Goal: Task Accomplishment & Management: Manage account settings

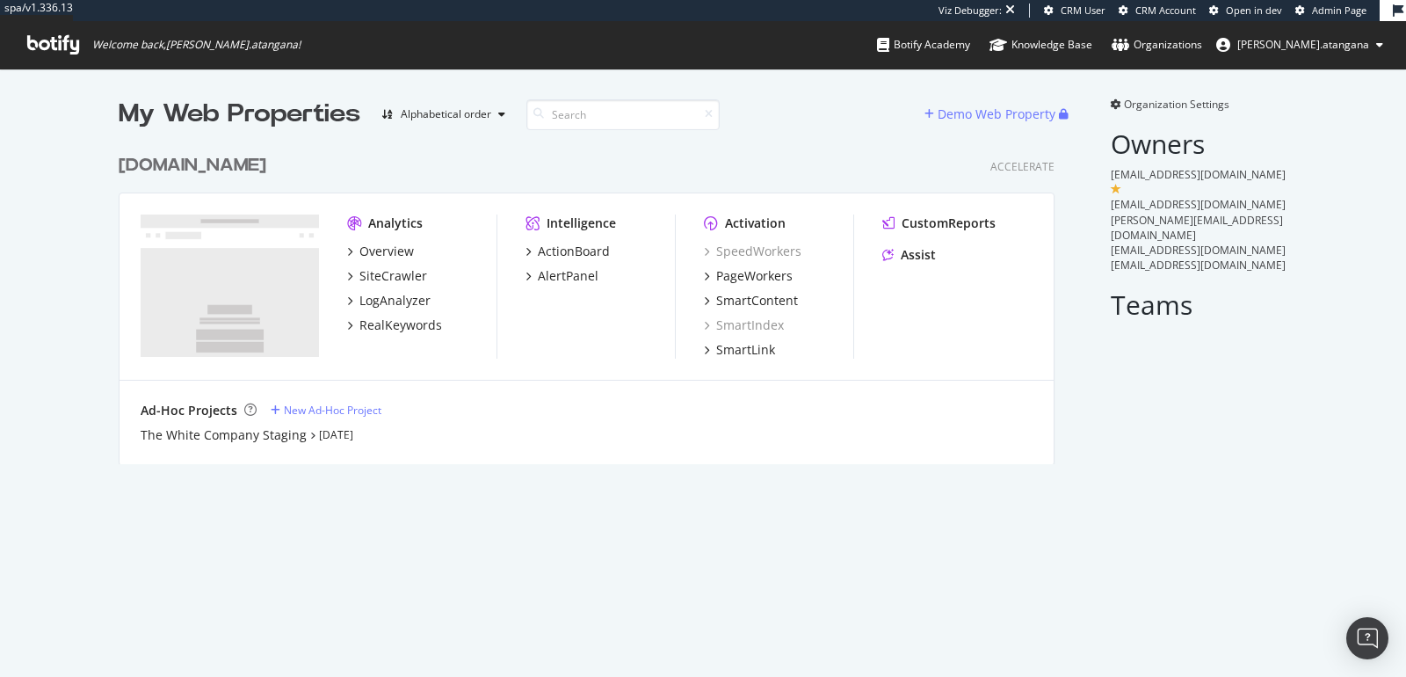
scroll to position [15, 15]
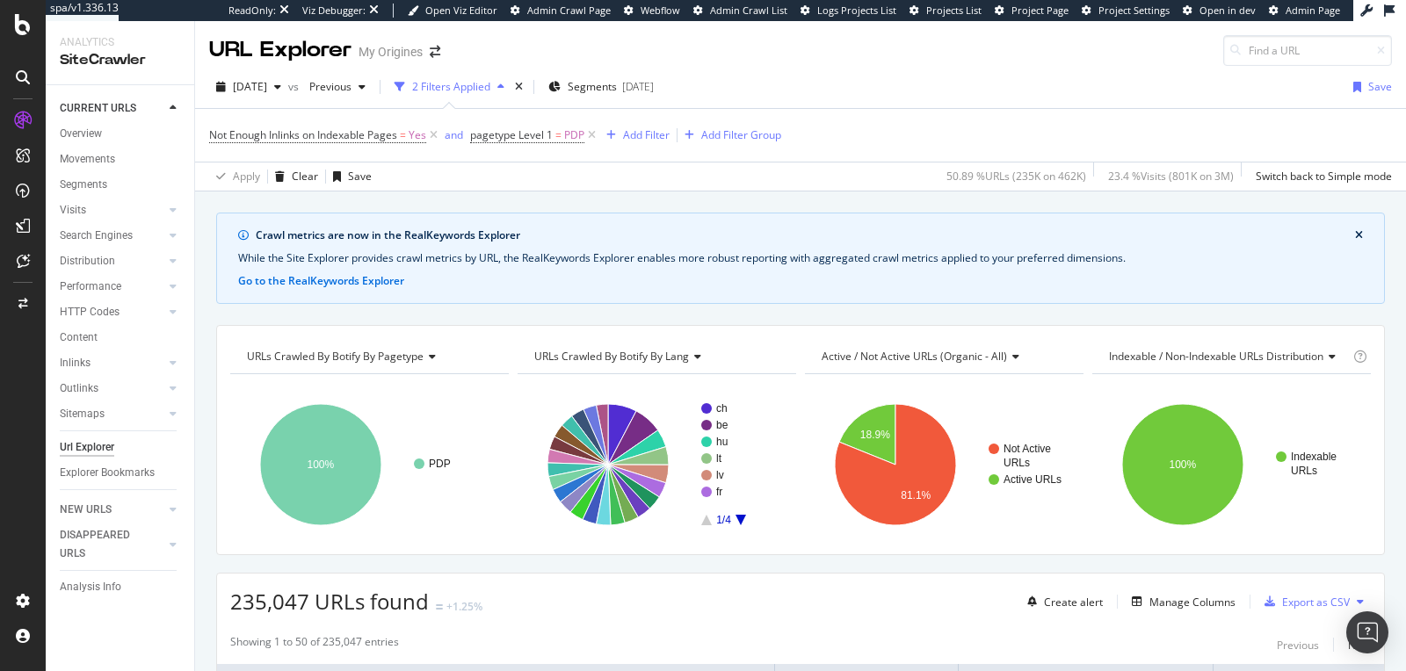
scroll to position [3836, 0]
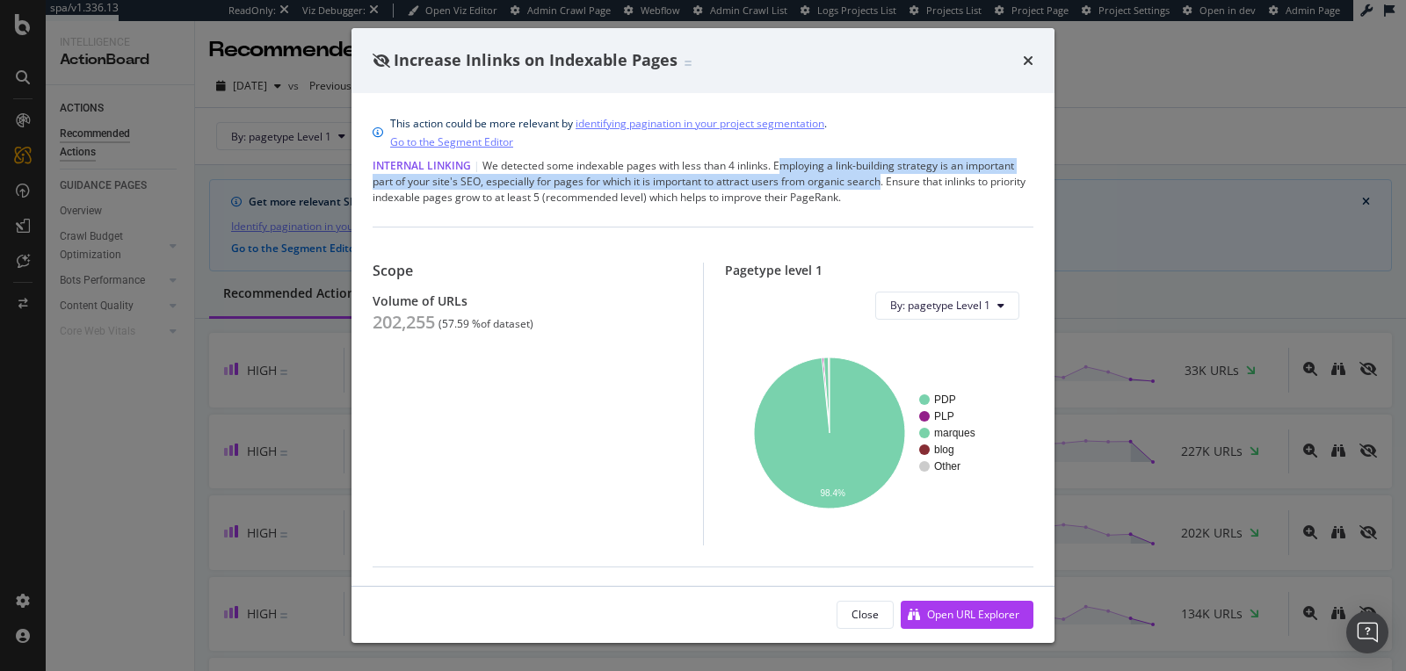
scroll to position [4, 0]
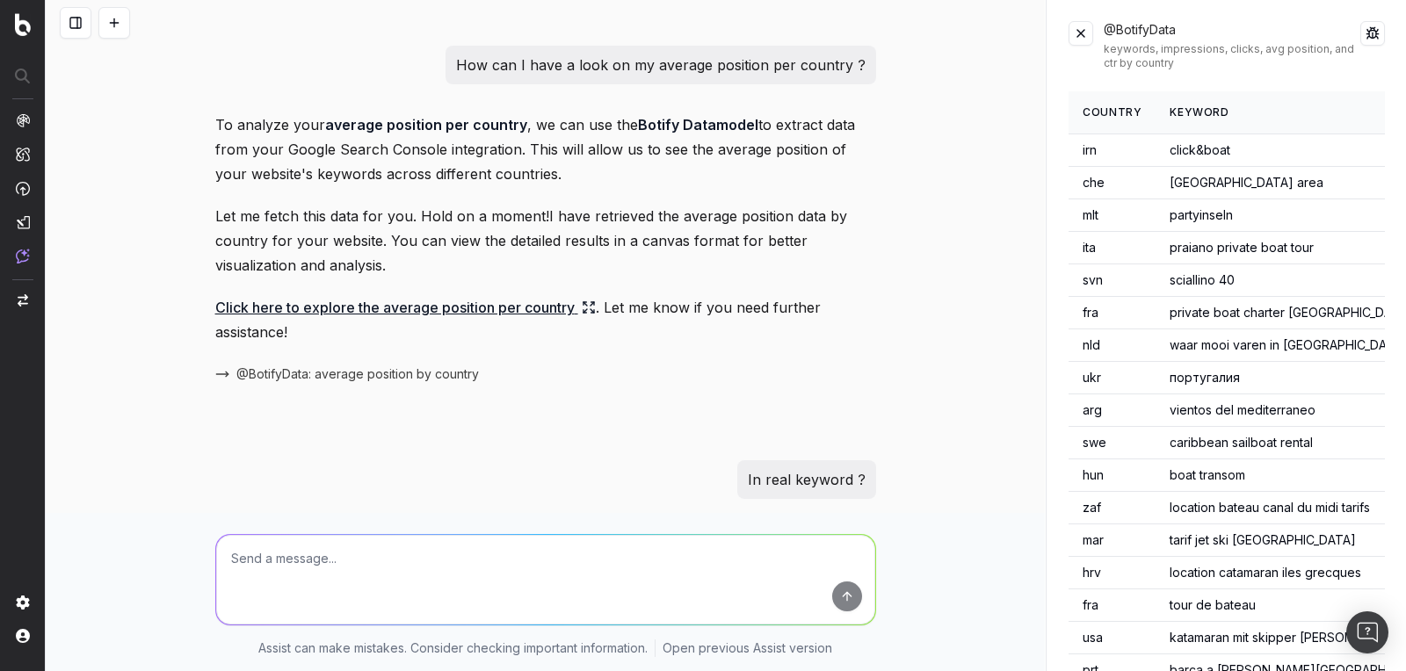
scroll to position [356, 0]
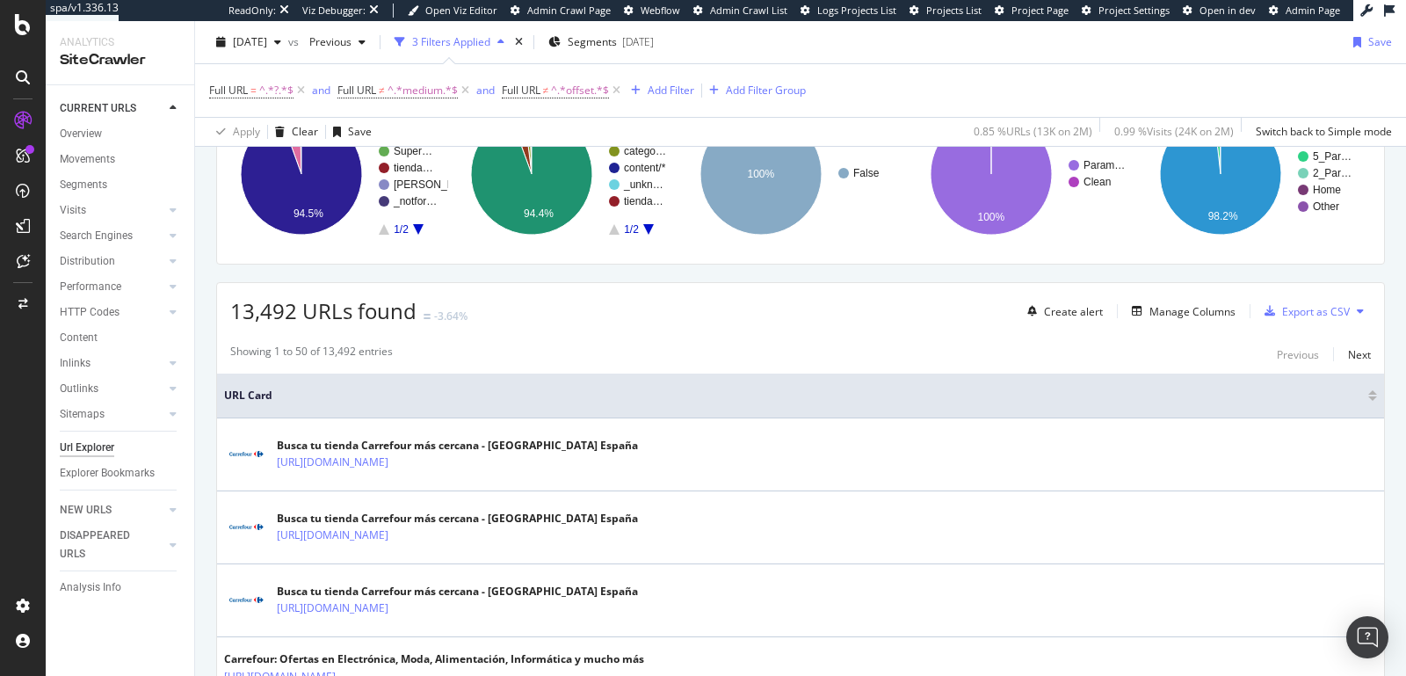
scroll to position [291, 0]
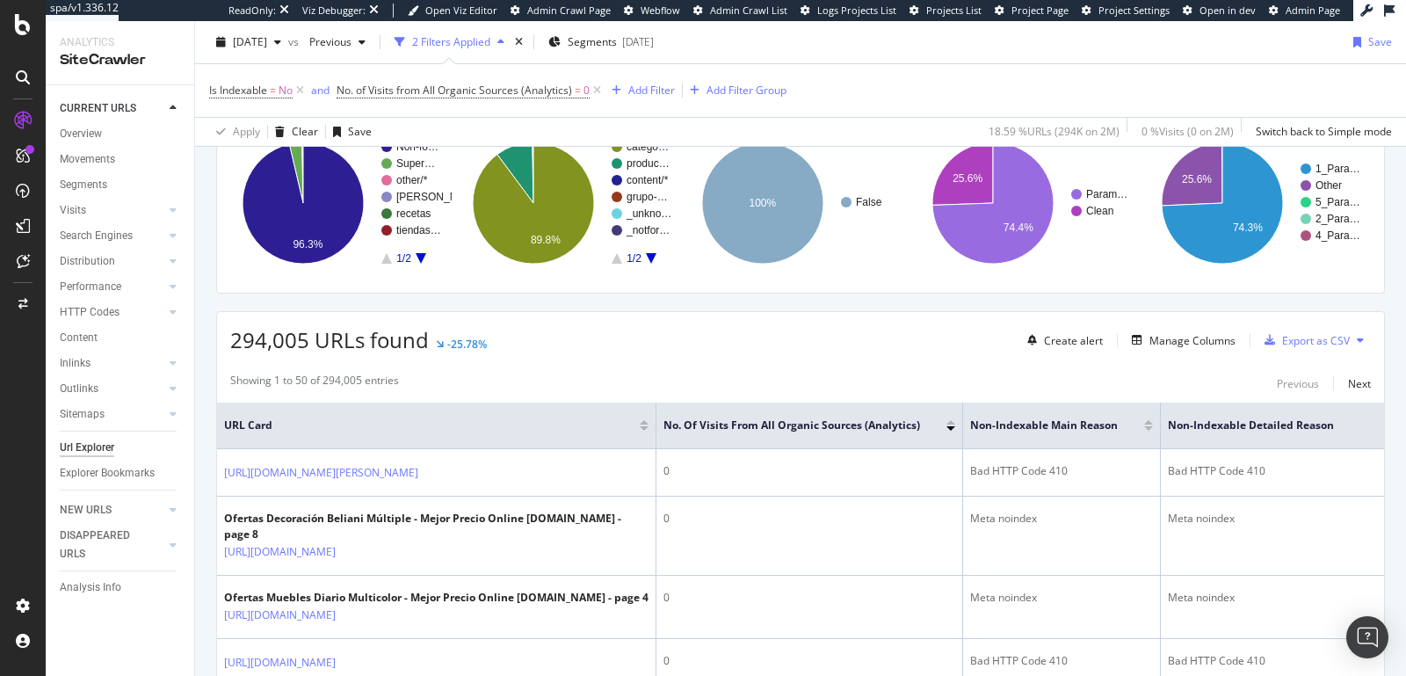
scroll to position [38, 0]
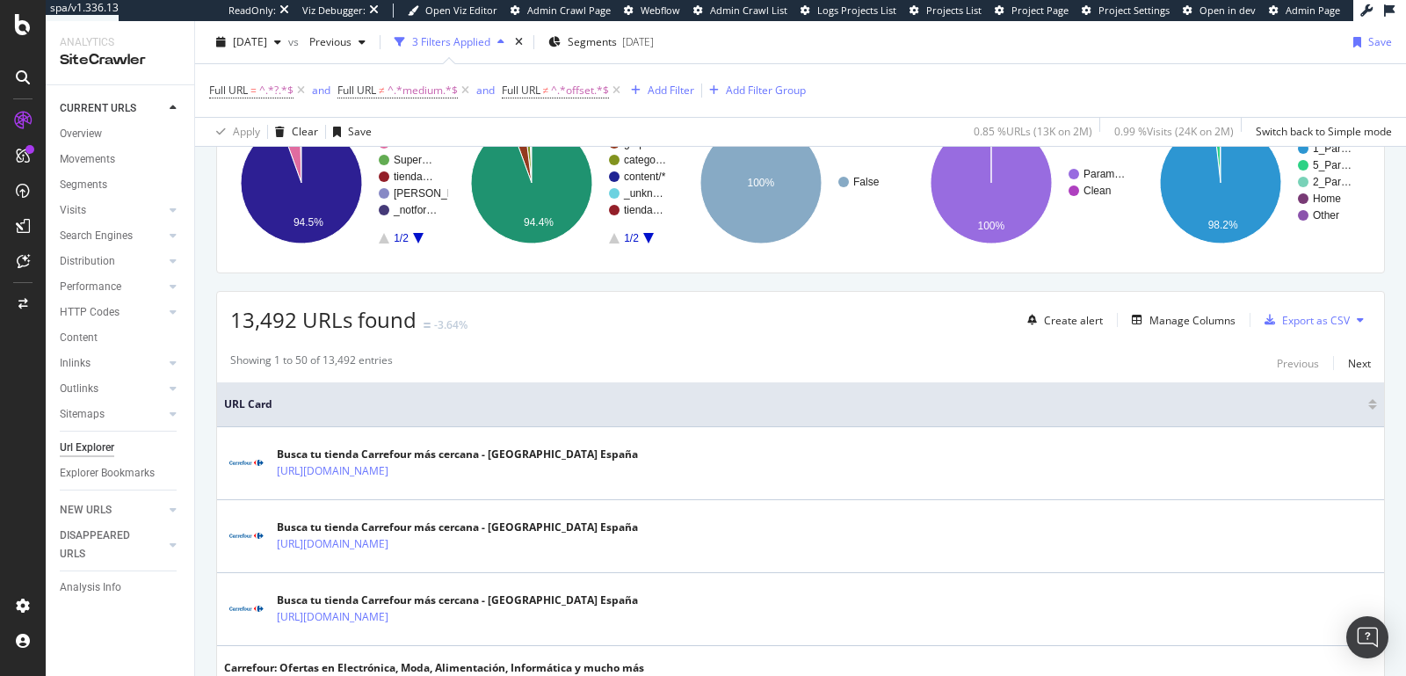
scroll to position [281, 0]
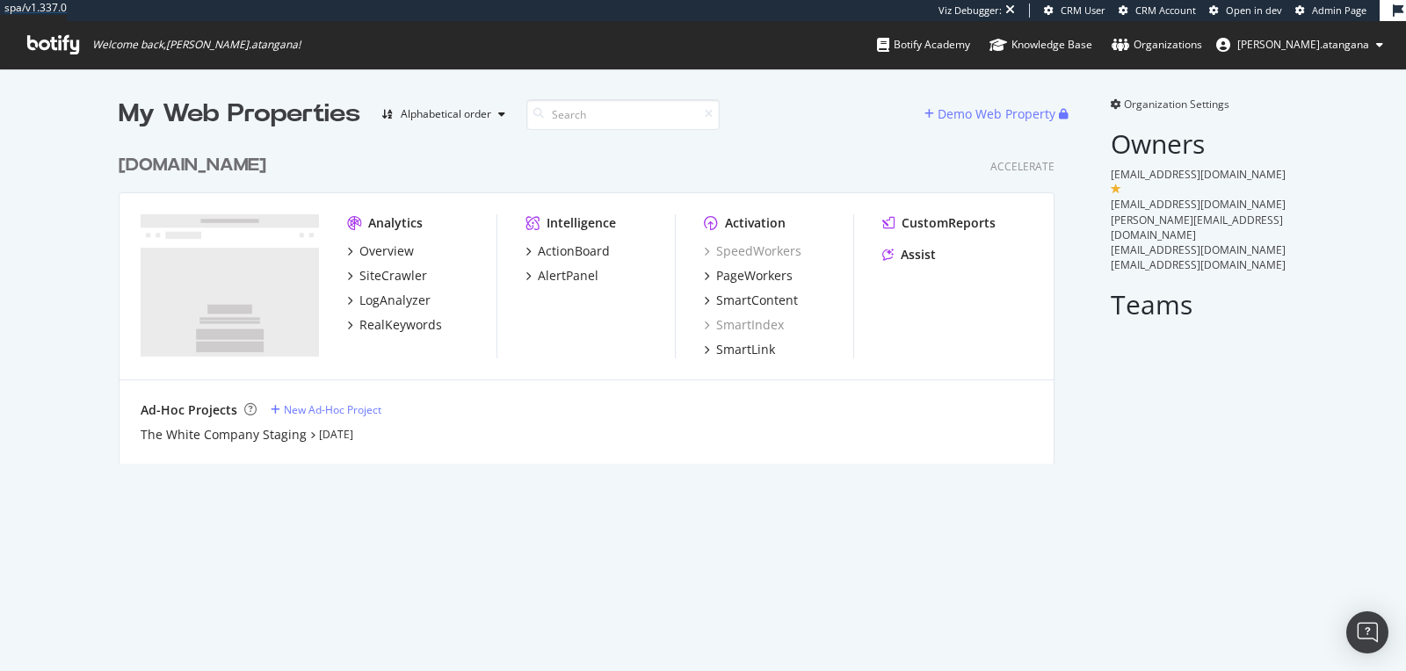
scroll to position [15, 15]
click at [392, 252] on div "Overview" at bounding box center [386, 252] width 54 height 18
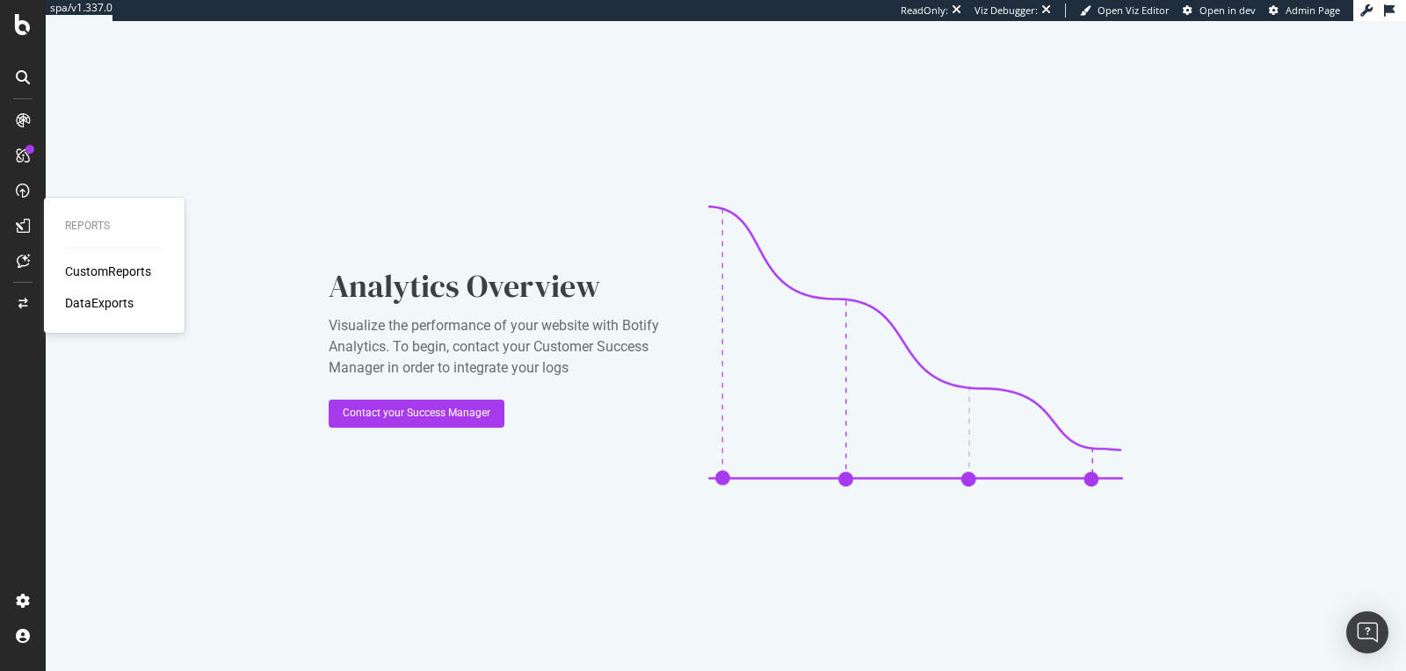
click at [94, 267] on div "CustomReports" at bounding box center [108, 272] width 86 height 18
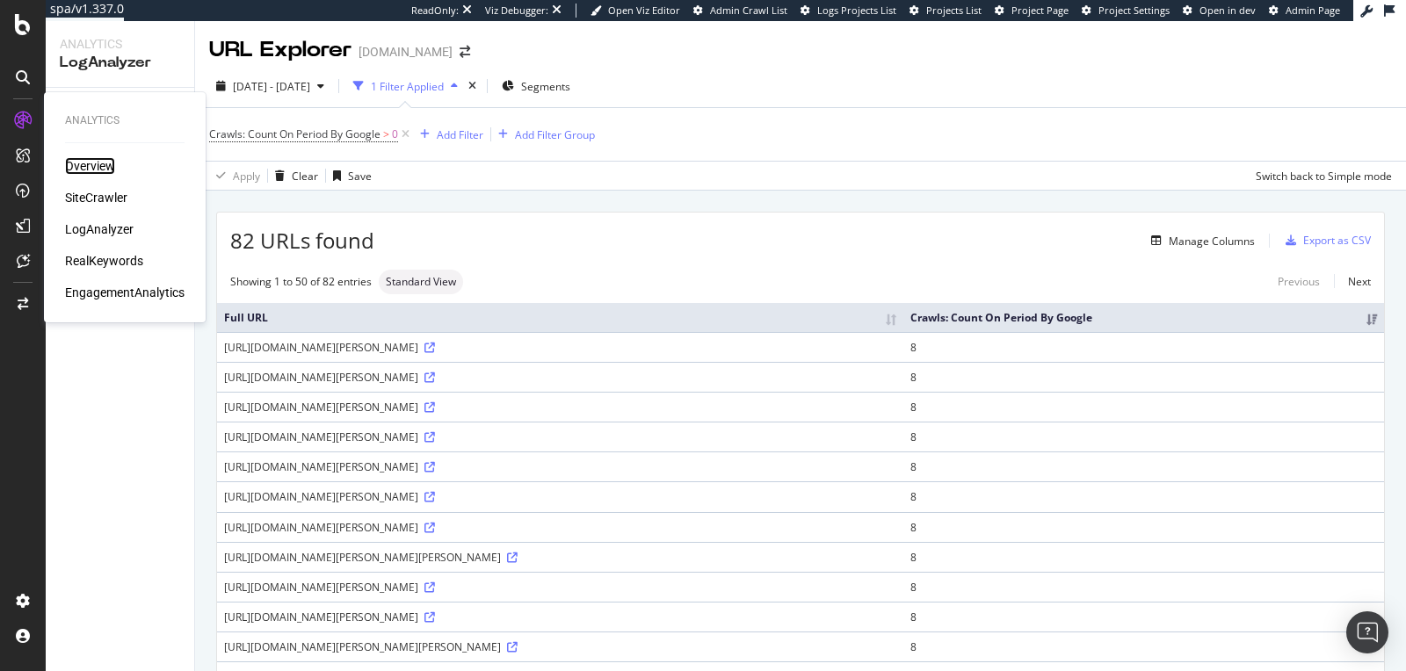
click at [83, 163] on div "Overview" at bounding box center [90, 166] width 50 height 18
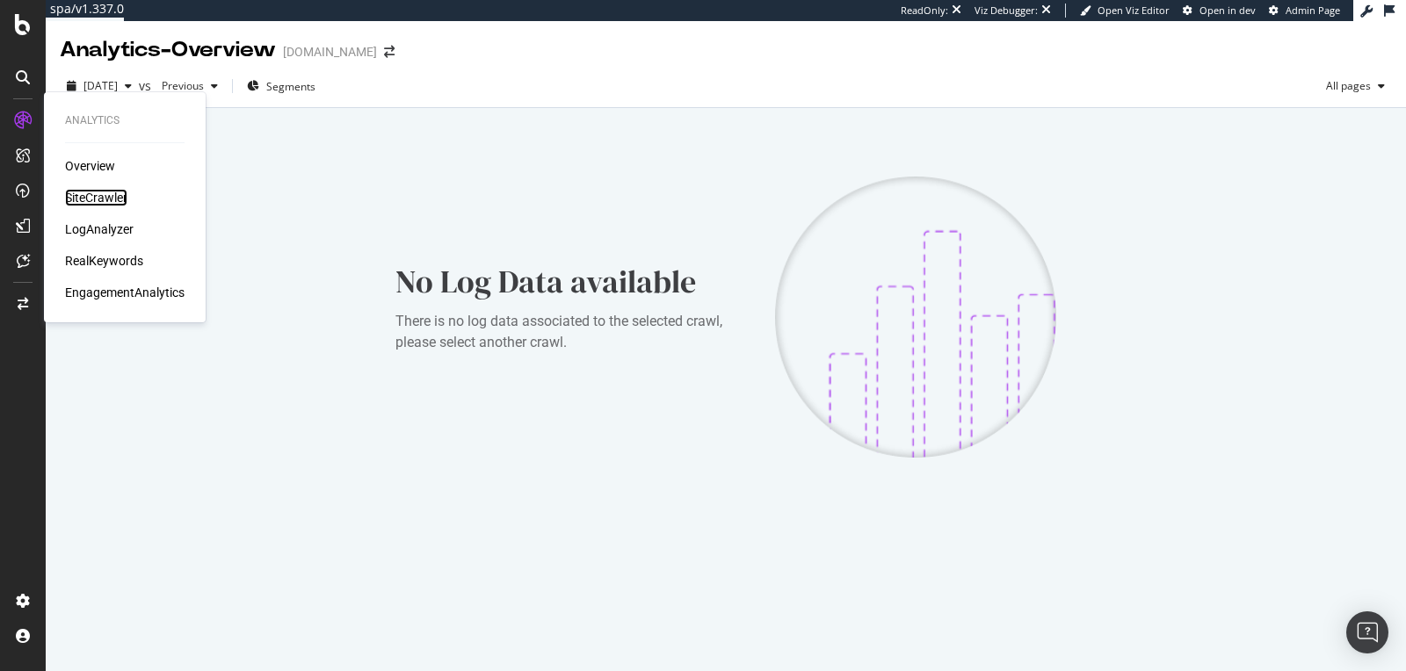
click at [105, 194] on div "SiteCrawler" at bounding box center [96, 198] width 62 height 18
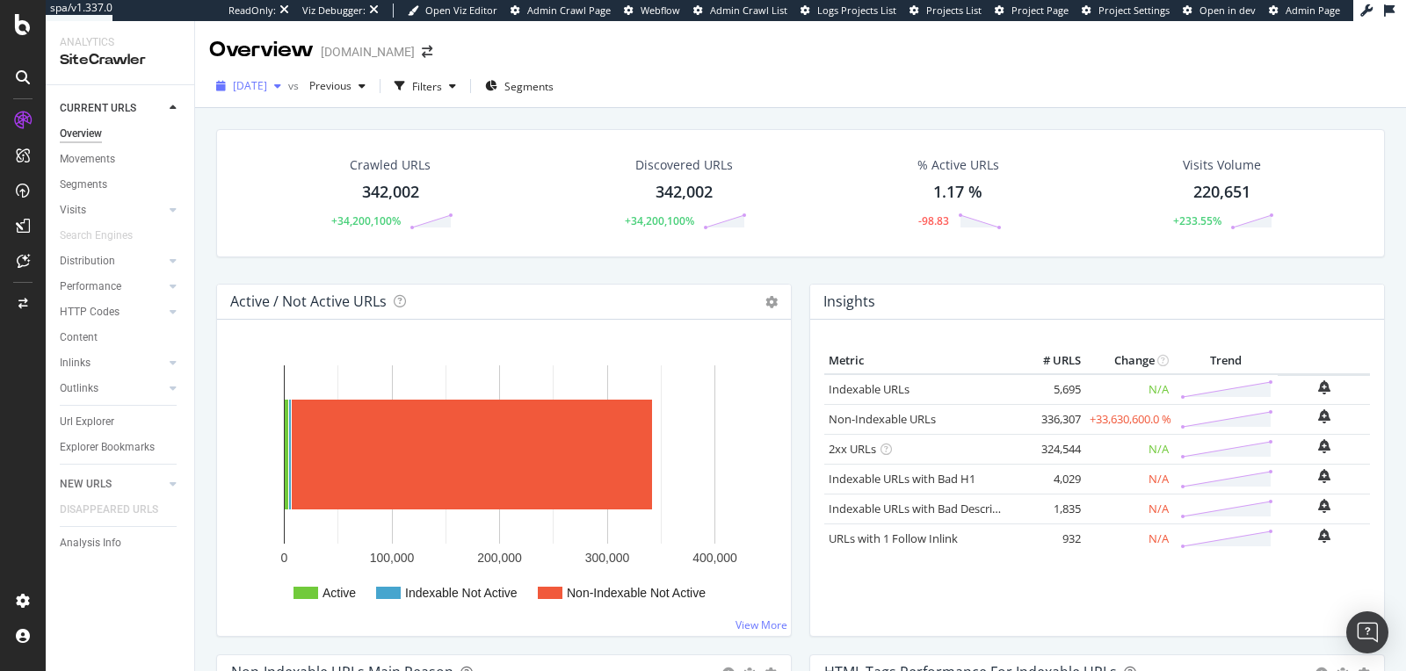
click at [267, 89] on span "2025 Jul. 31st" at bounding box center [250, 85] width 34 height 15
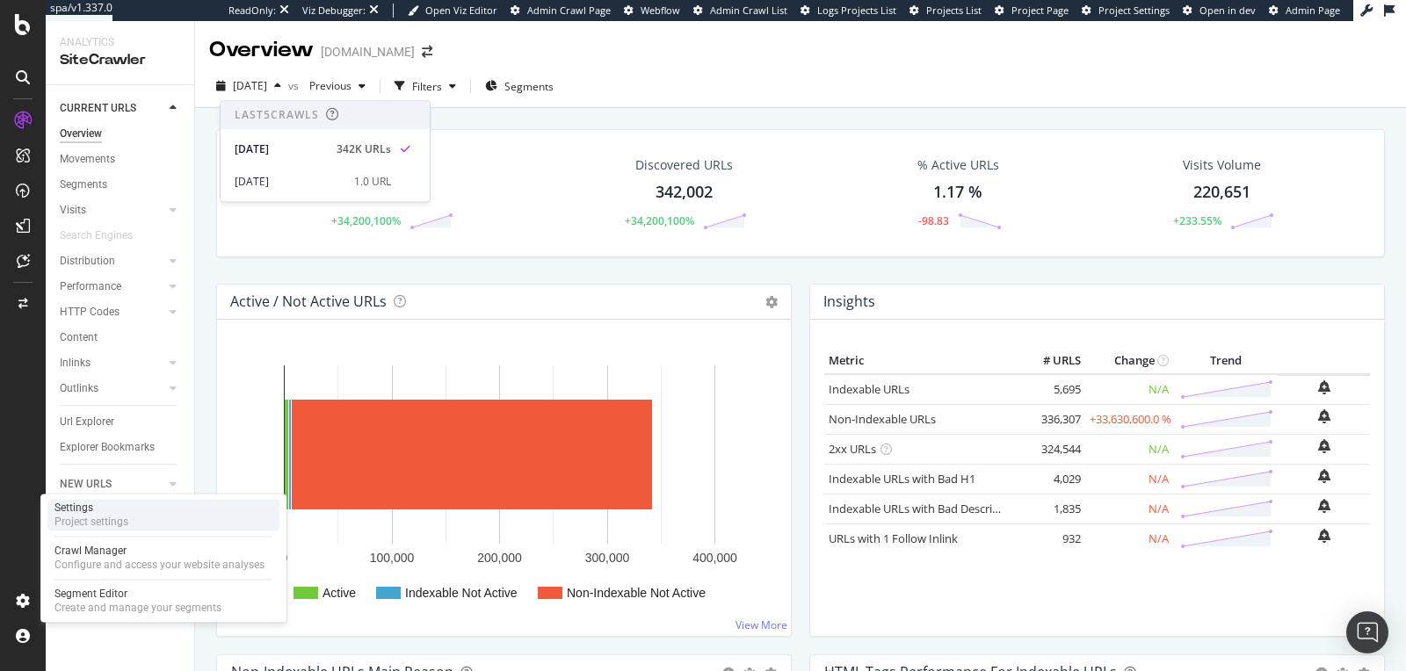
click at [83, 504] on div "Settings" at bounding box center [91, 508] width 74 height 14
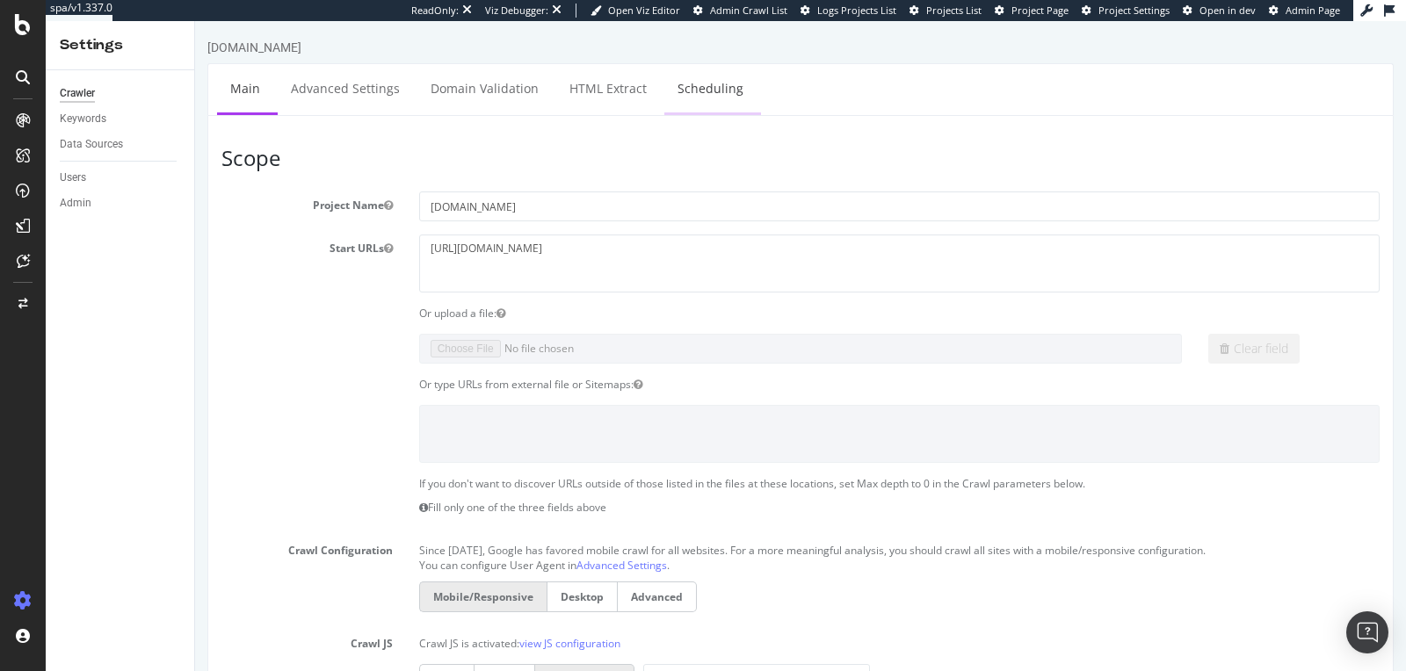
click at [675, 91] on link "Scheduling" at bounding box center [710, 88] width 92 height 48
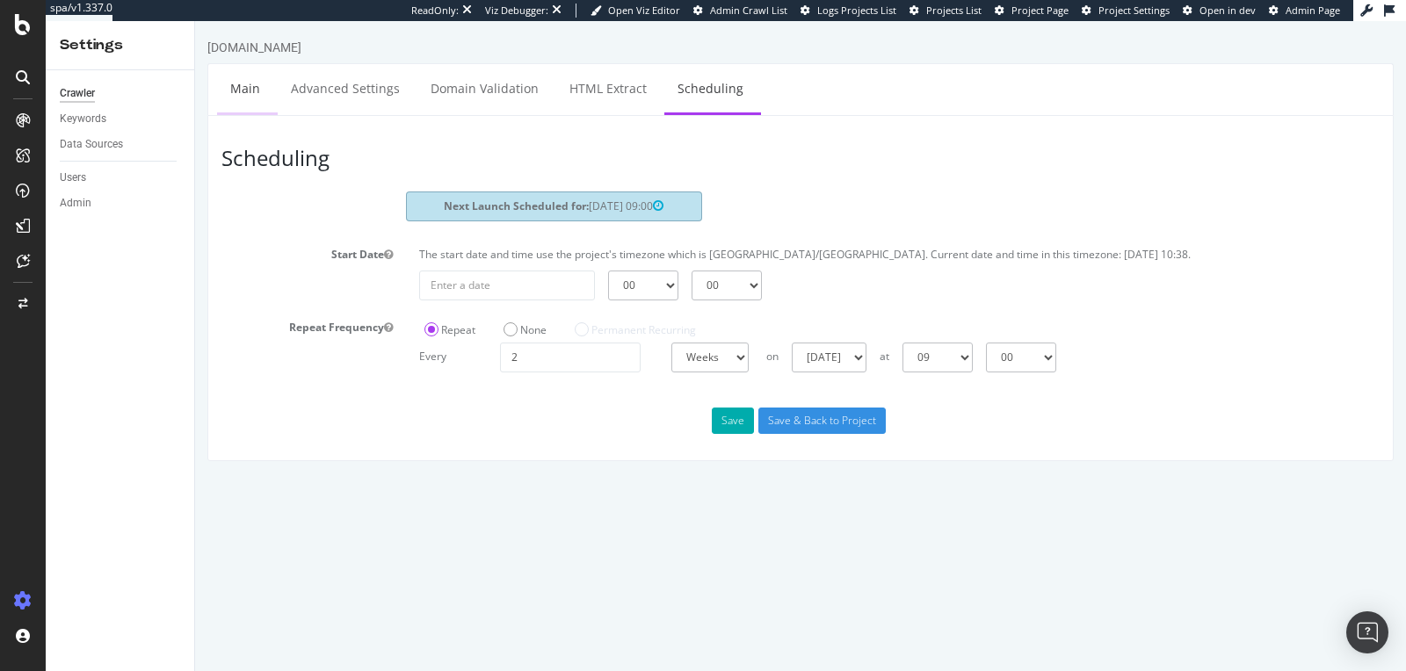
click at [250, 101] on link "Main" at bounding box center [245, 88] width 56 height 48
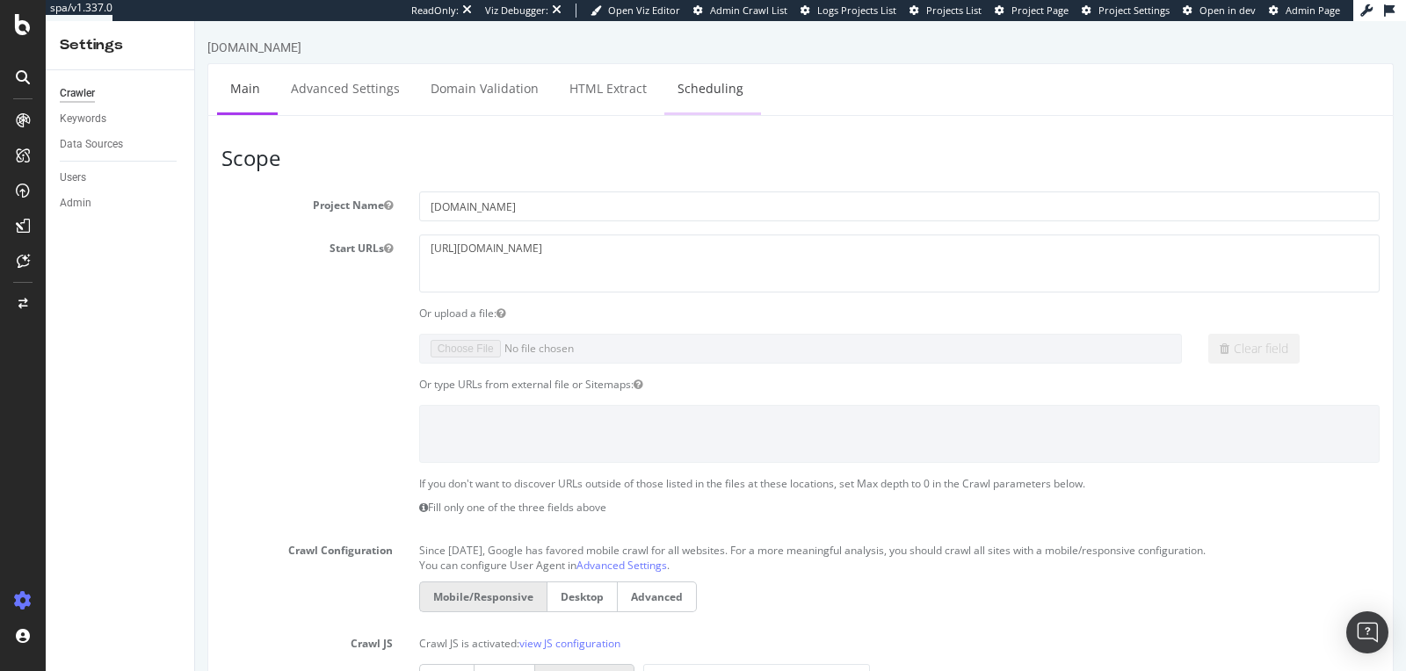
click at [664, 80] on link "Scheduling" at bounding box center [710, 88] width 92 height 48
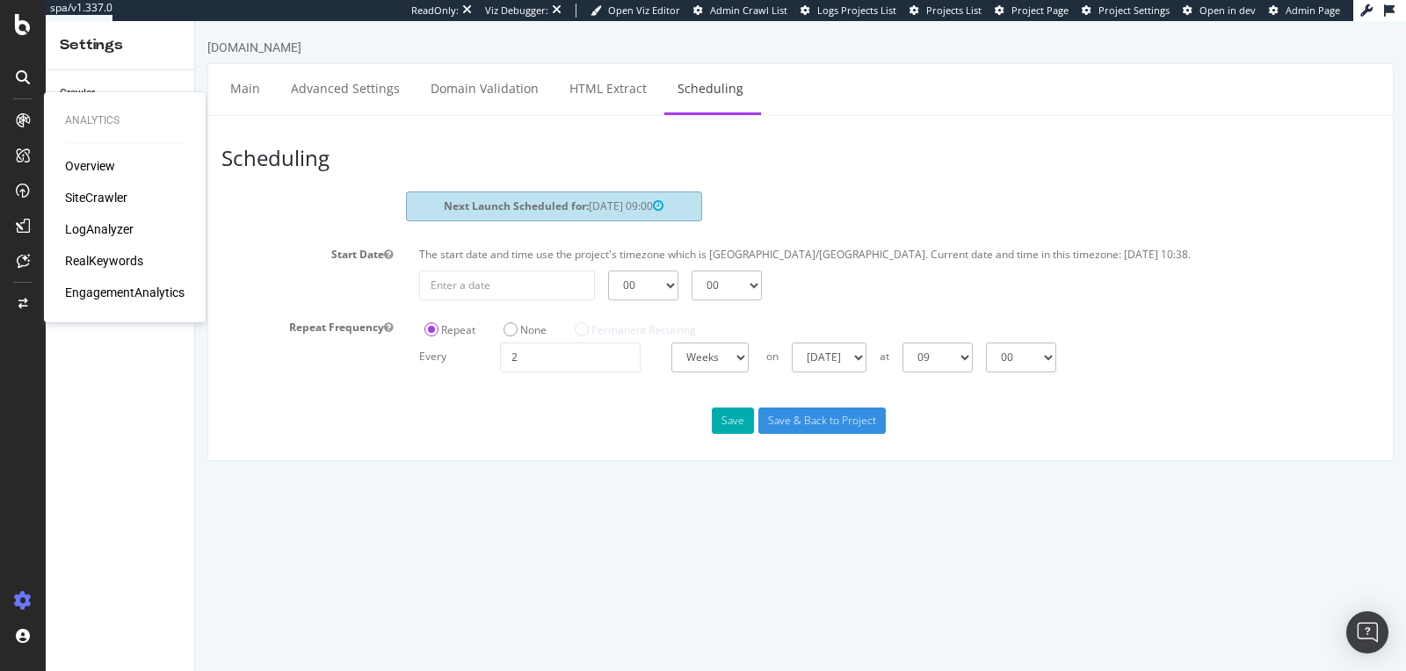
click at [66, 169] on div "Overview" at bounding box center [90, 166] width 50 height 18
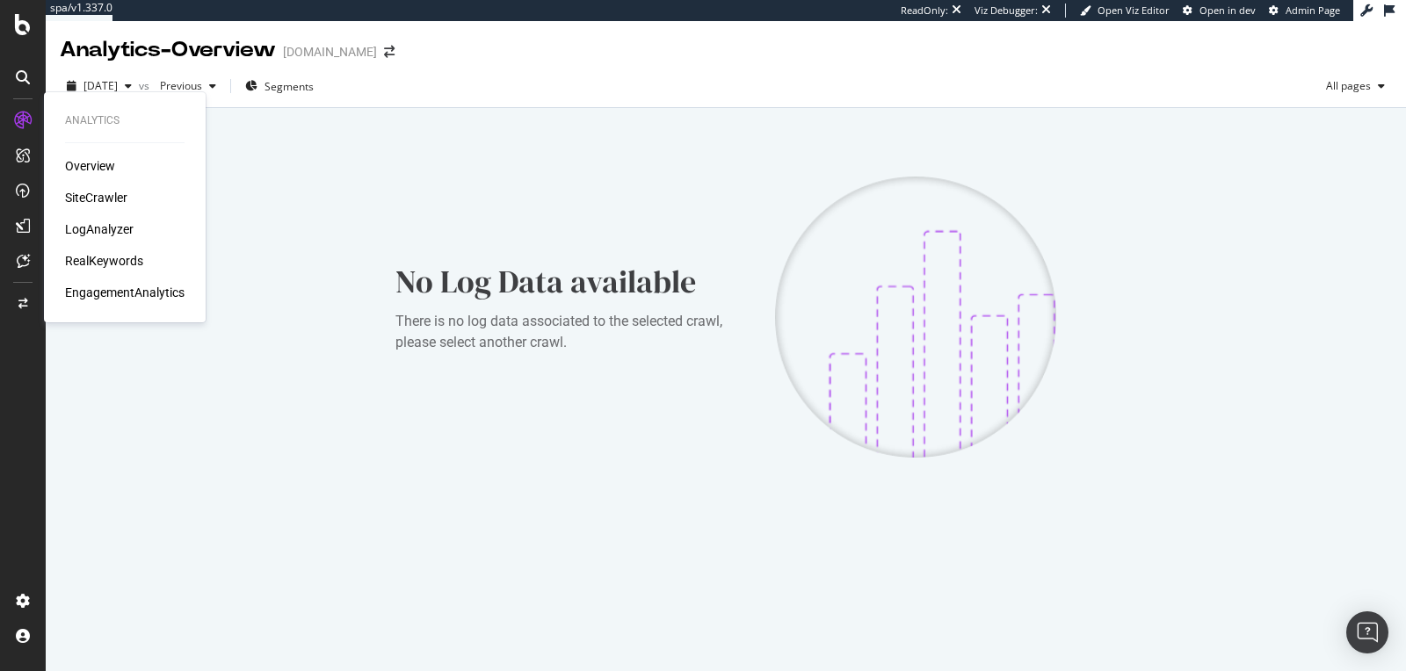
click at [84, 203] on div "SiteCrawler" at bounding box center [96, 198] width 62 height 18
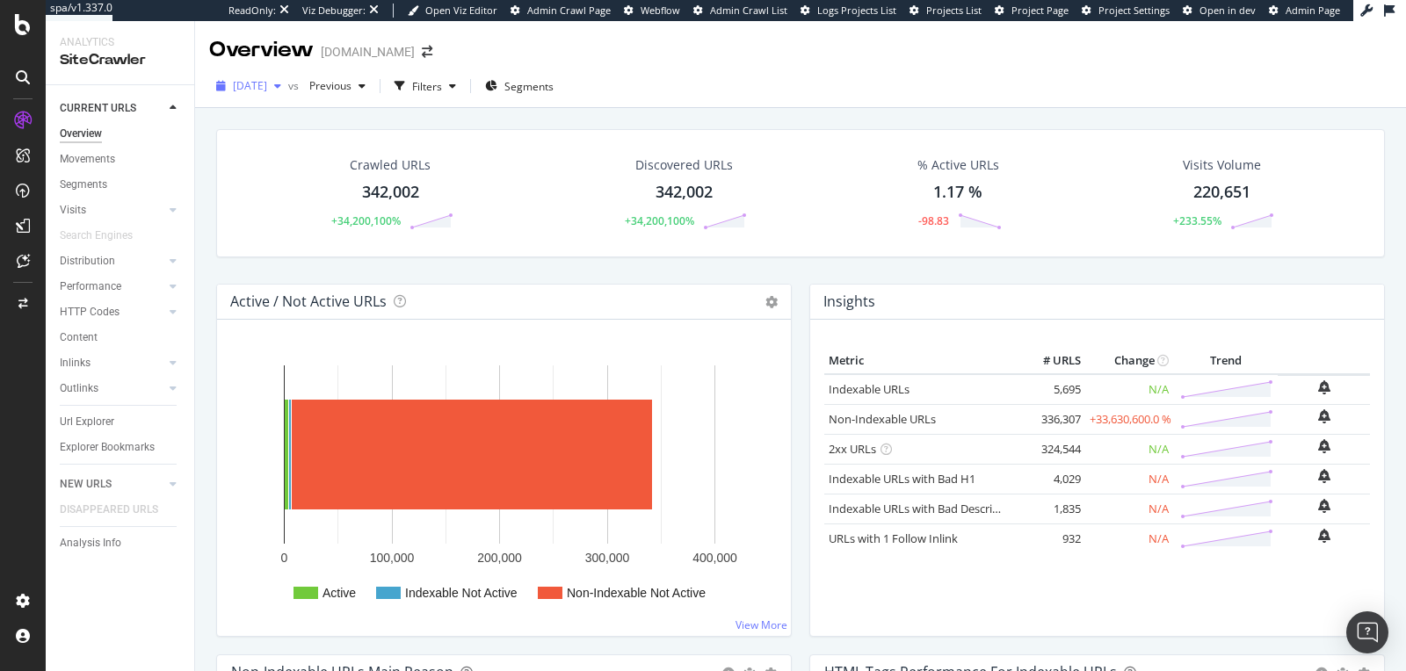
click at [265, 93] on div "2025 Jul. 31st" at bounding box center [248, 86] width 79 height 26
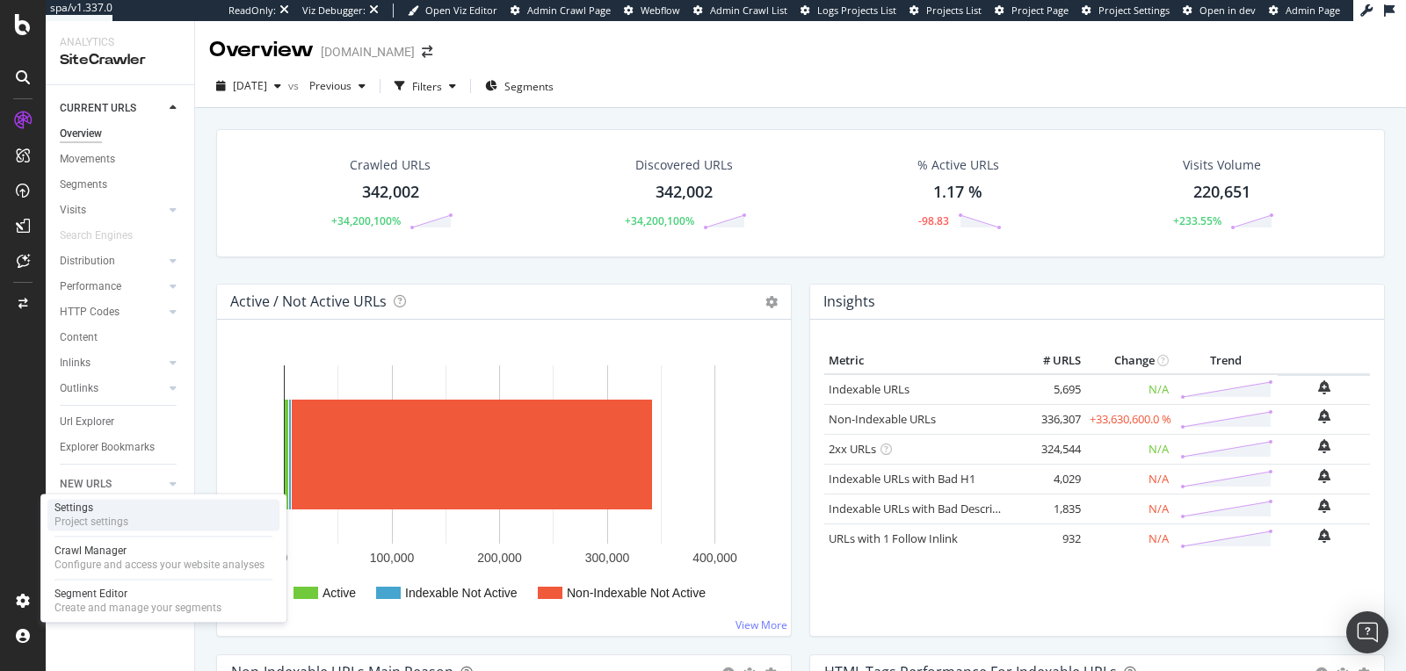
click at [93, 512] on div "Settings" at bounding box center [91, 508] width 74 height 14
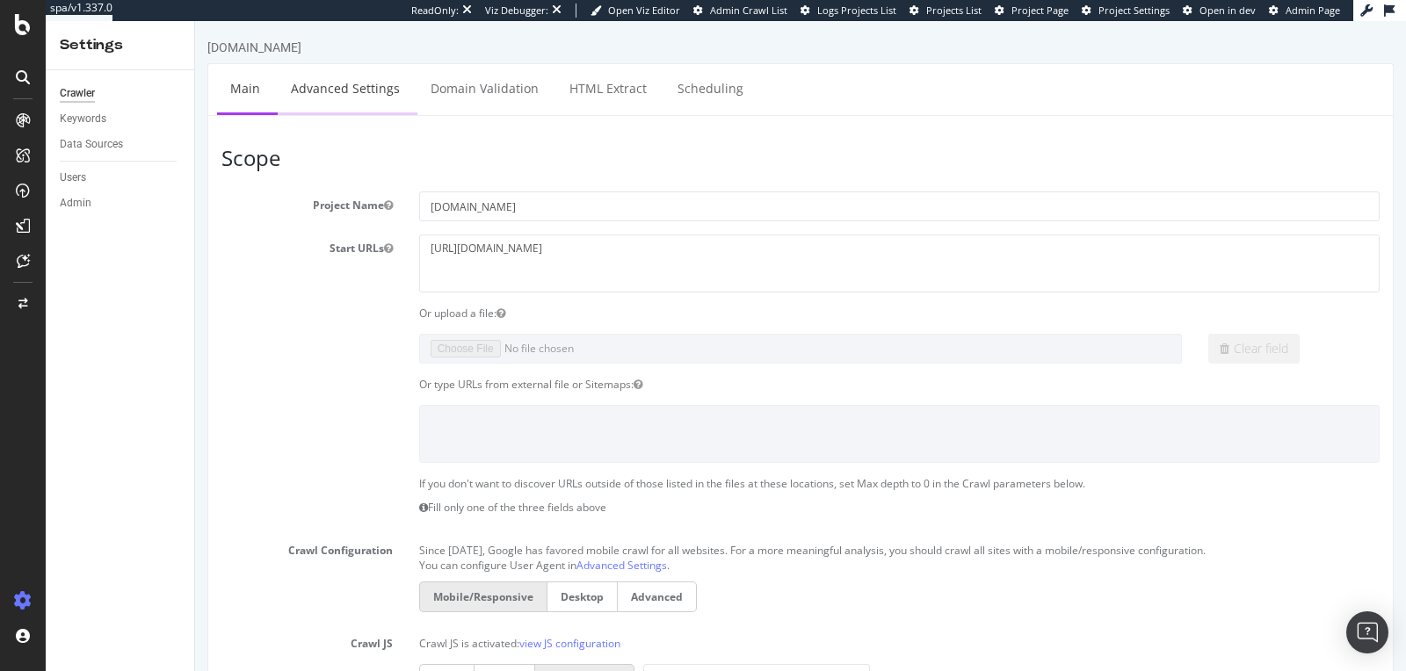
click at [403, 87] on link "Advanced Settings" at bounding box center [345, 88] width 135 height 48
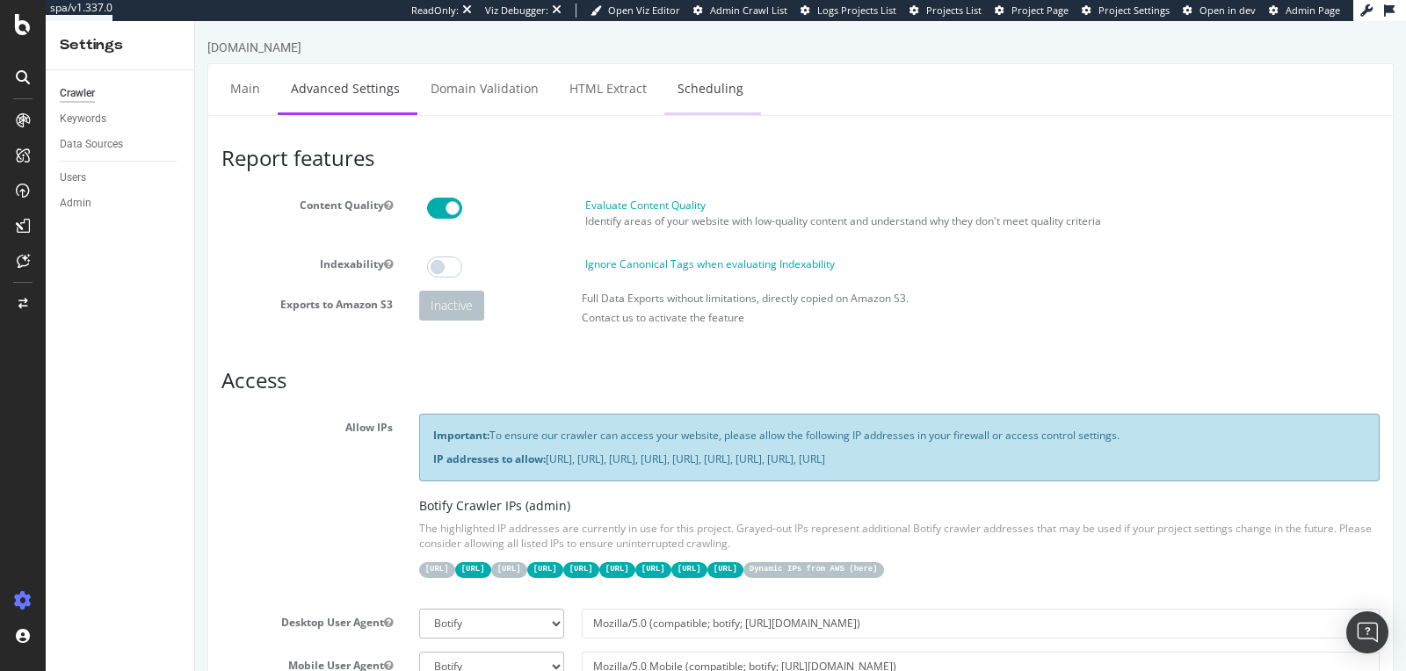
click at [678, 83] on link "Scheduling" at bounding box center [710, 88] width 92 height 48
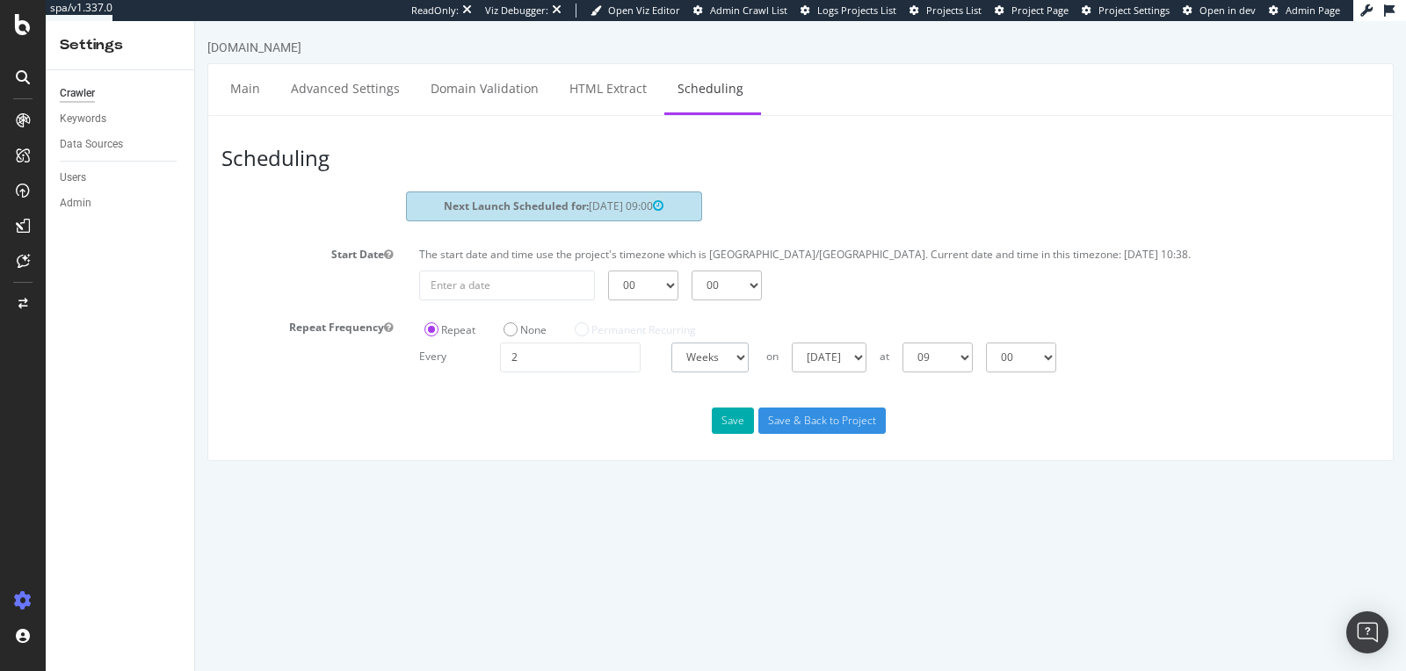
click at [677, 357] on select "Days Weeks Months" at bounding box center [709, 358] width 77 height 30
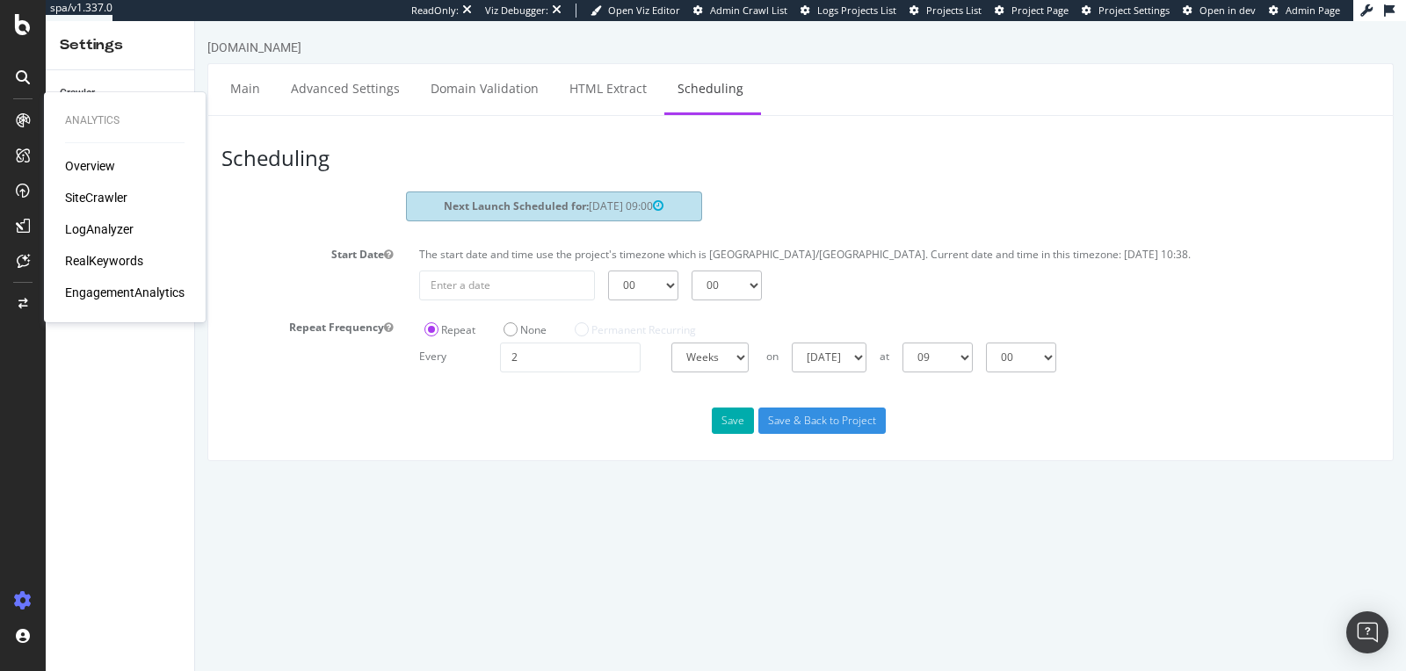
click at [74, 224] on div "LogAnalyzer" at bounding box center [99, 230] width 69 height 18
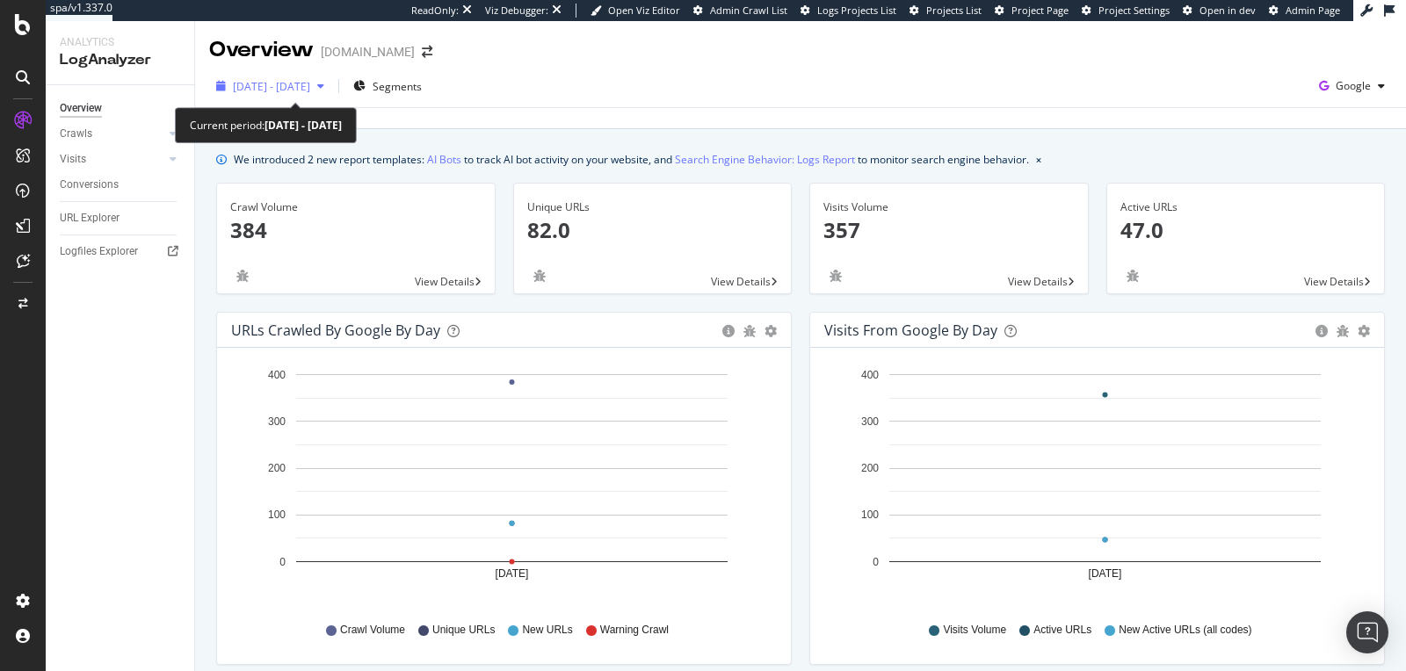
click at [310, 90] on span "2025 Aug. 15th - Aug. 15th" at bounding box center [271, 86] width 77 height 15
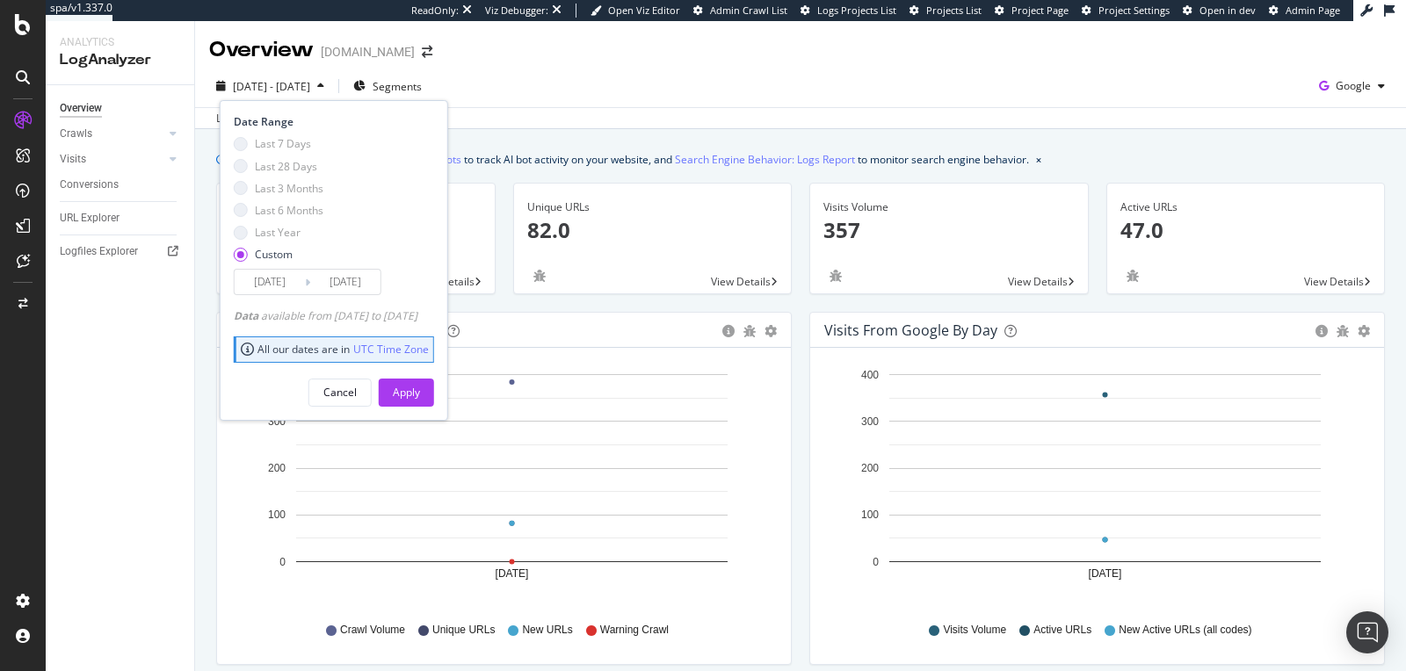
click at [310, 90] on span "2025 Aug. 15th - Aug. 15th" at bounding box center [271, 86] width 77 height 15
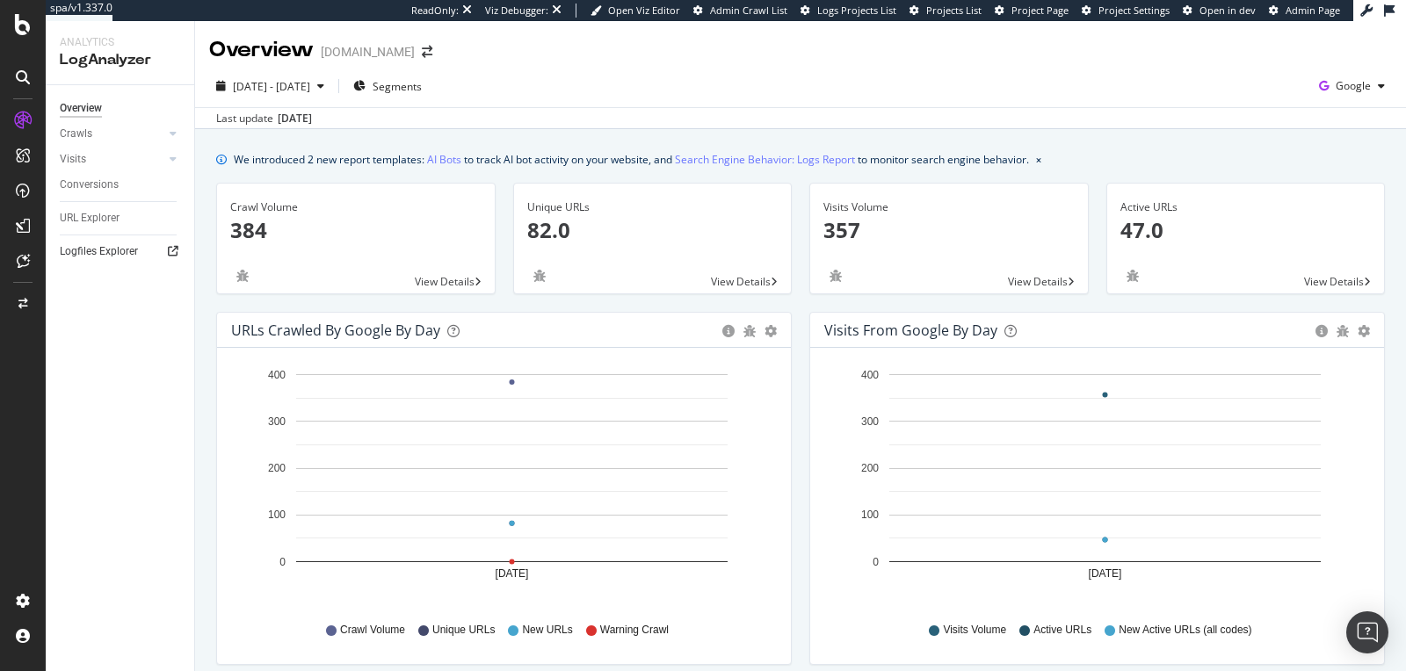
click at [167, 248] on div at bounding box center [173, 252] width 18 height 18
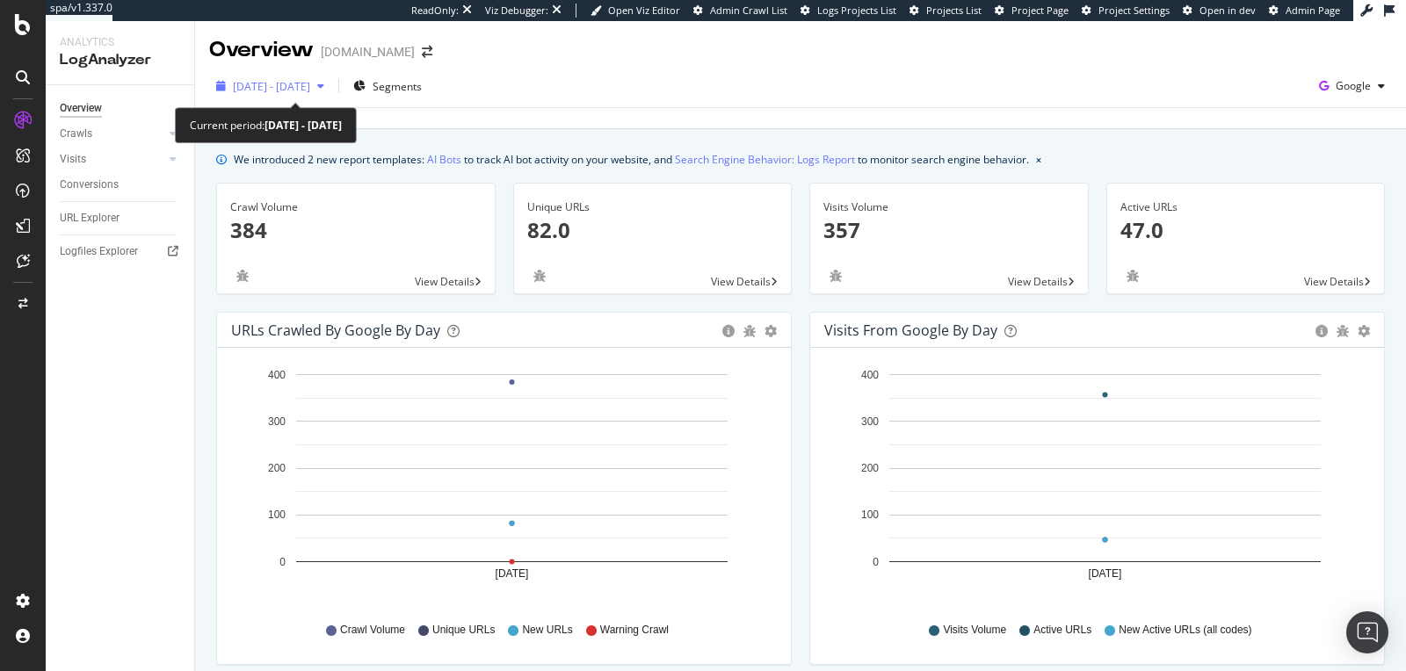
click at [310, 81] on span "2025 Aug. 15th - Aug. 15th" at bounding box center [271, 86] width 77 height 15
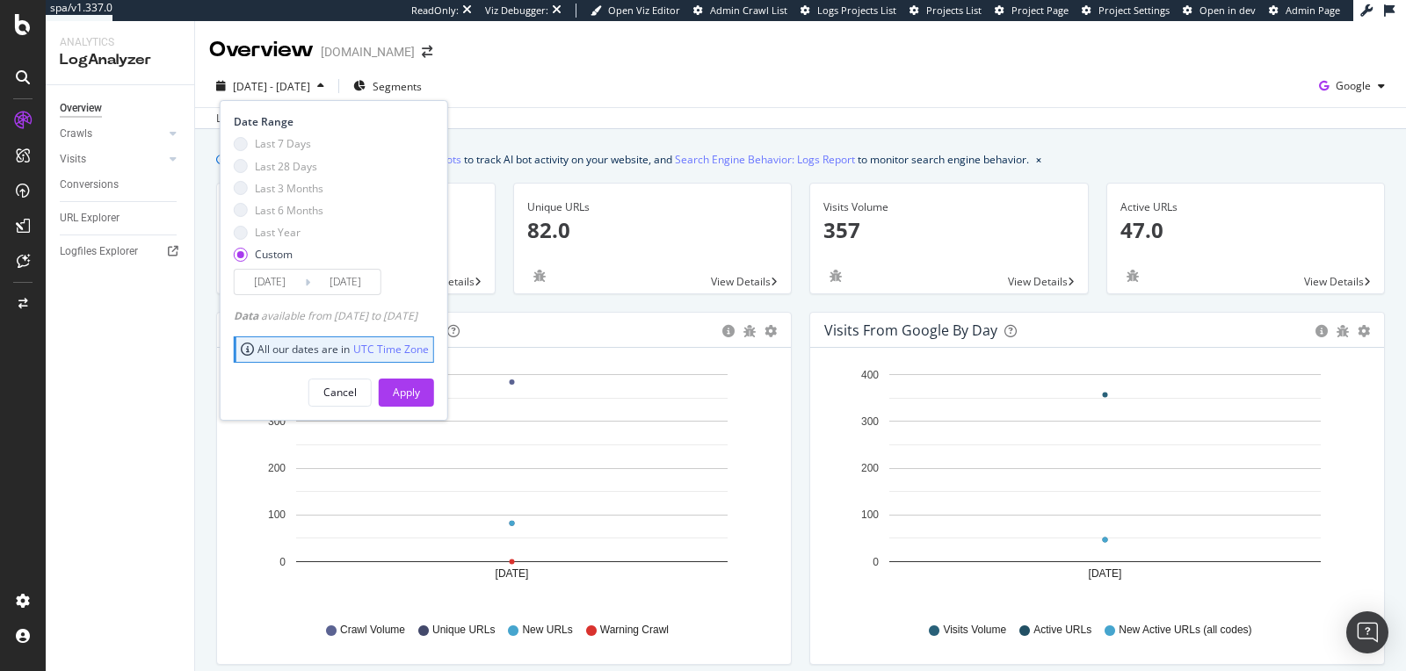
click at [246, 139] on div "Last 7 Days" at bounding box center [279, 143] width 90 height 15
click at [191, 395] on div "Overview Crawls Daily Distribution Segments Distribution HTTP Codes Resources V…" at bounding box center [120, 378] width 149 height 586
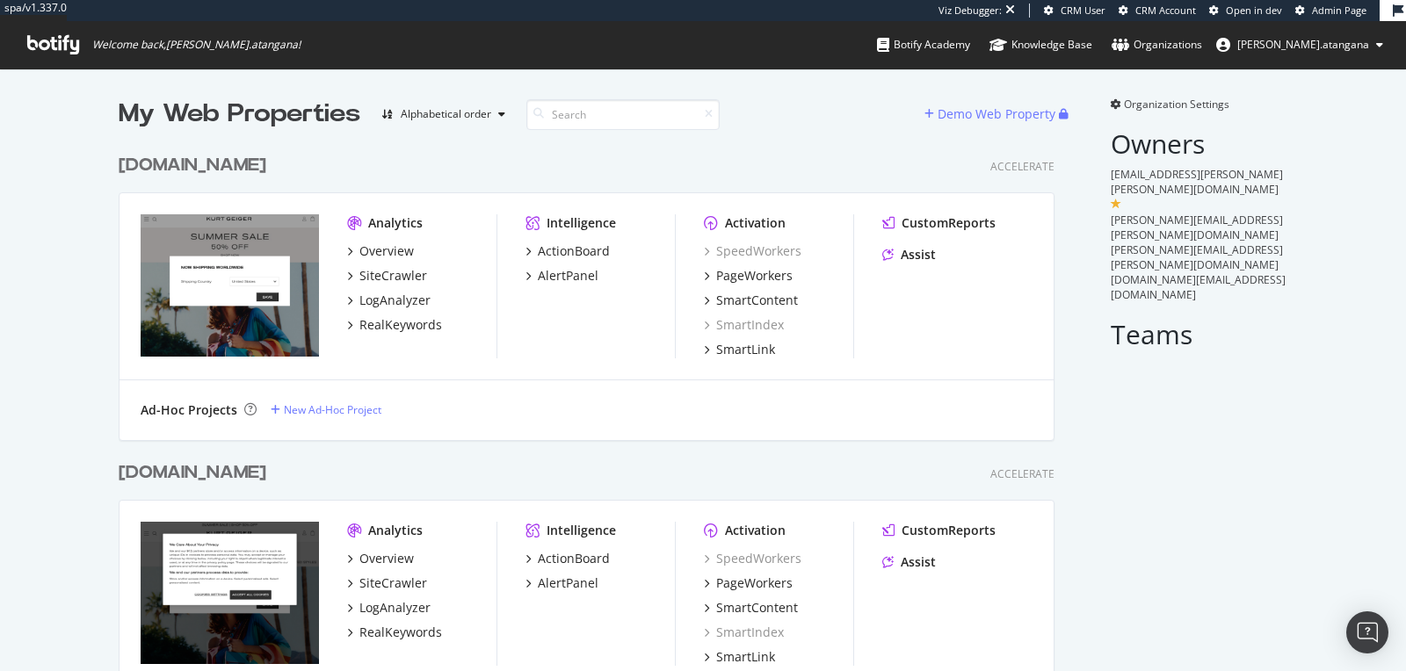
scroll to position [957, 935]
click at [266, 473] on div "[DOMAIN_NAME]" at bounding box center [193, 473] width 148 height 25
